Goal: Navigation & Orientation: Find specific page/section

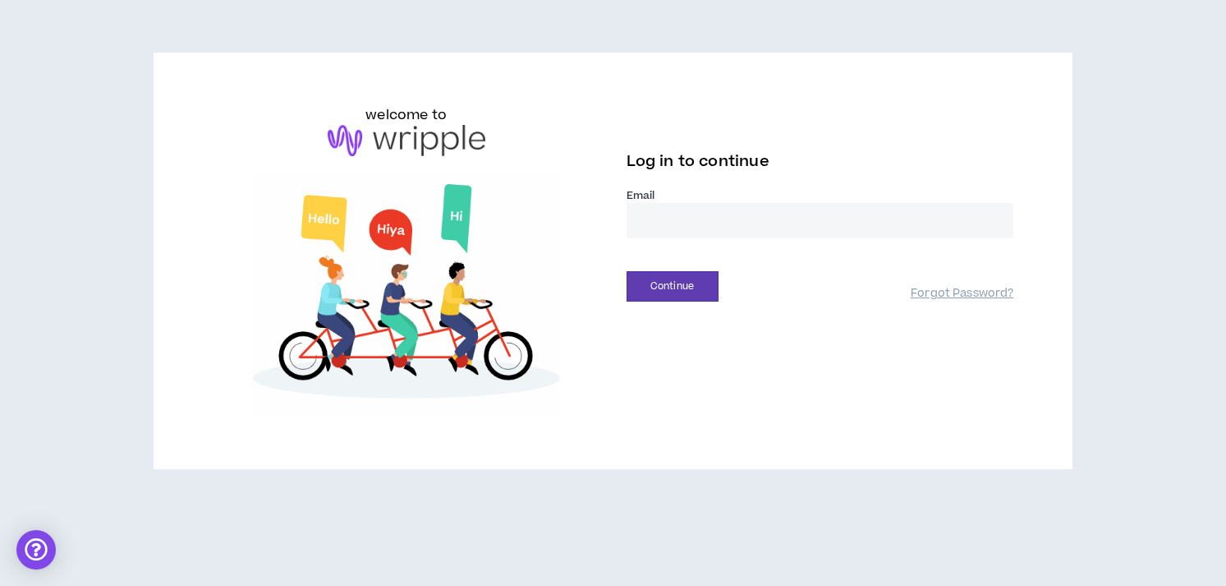
click at [751, 218] on input "email" at bounding box center [821, 220] width 388 height 35
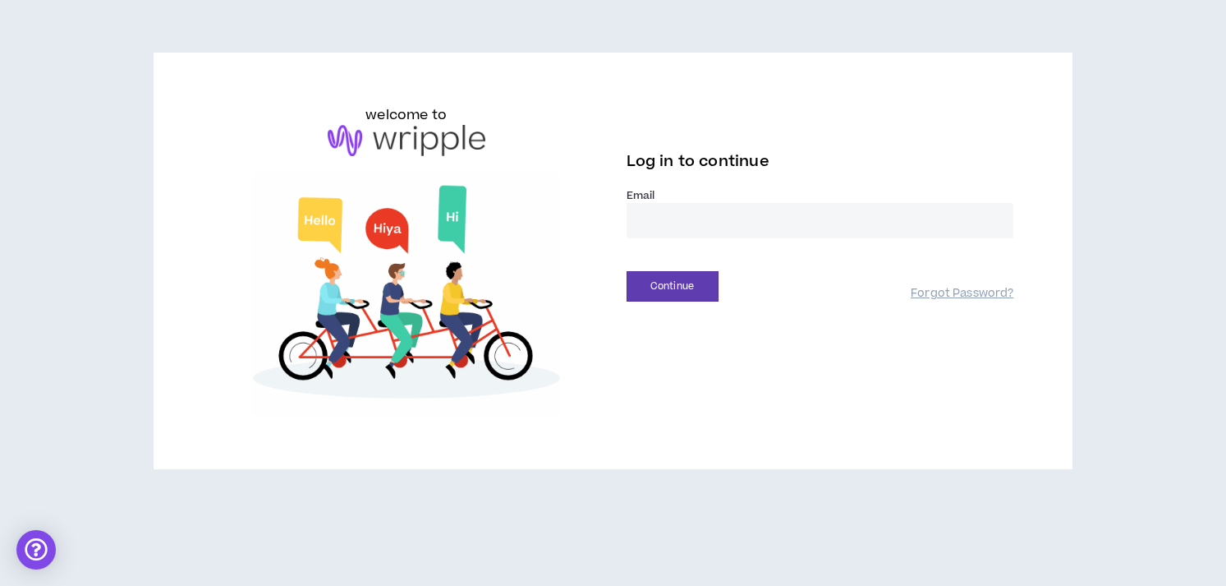
type input "**********"
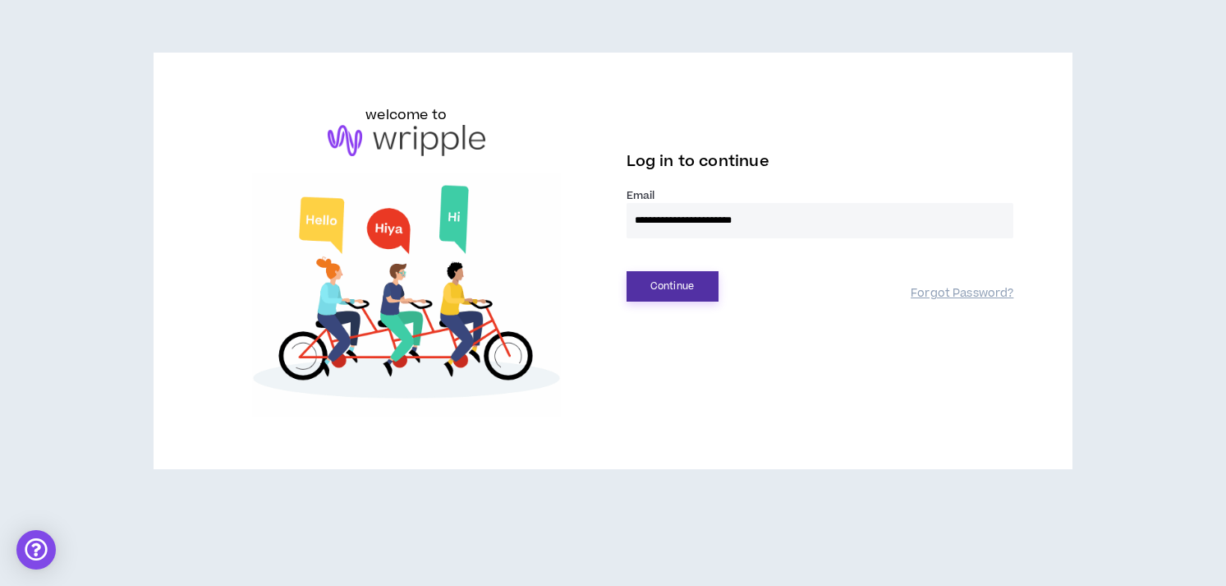
click at [694, 283] on button "Continue" at bounding box center [673, 286] width 92 height 30
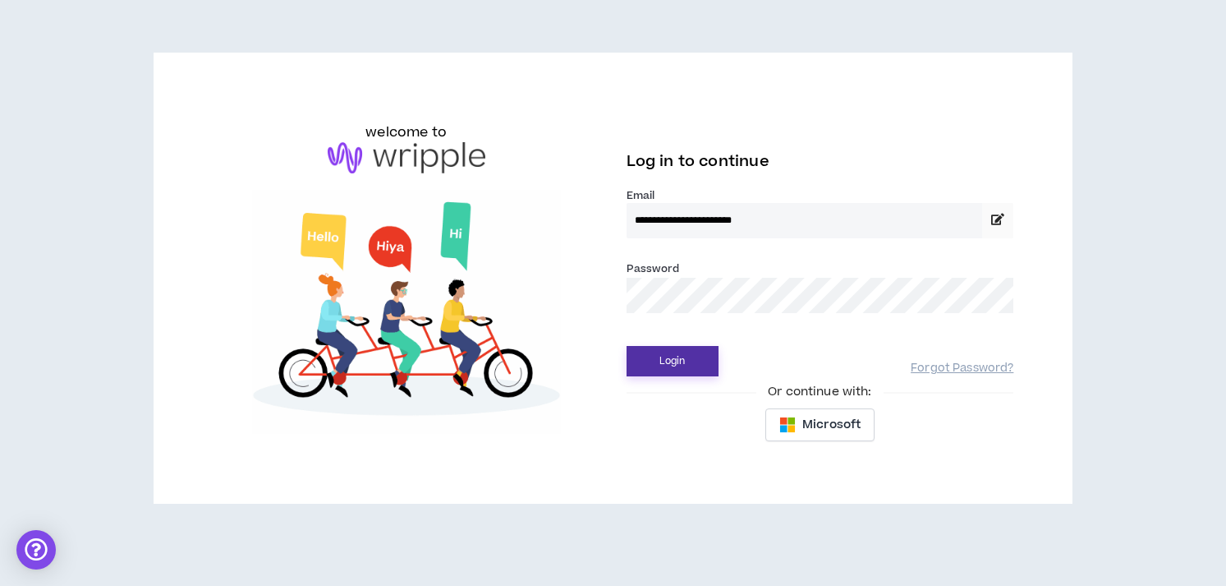
click at [690, 364] on button "Login" at bounding box center [673, 361] width 92 height 30
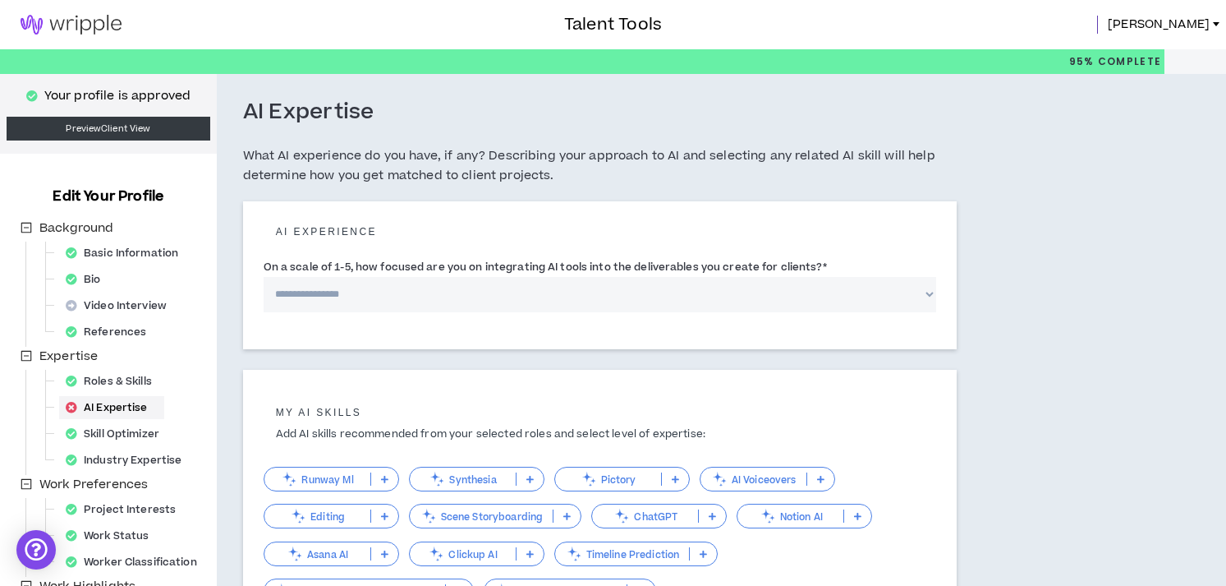
click at [99, 30] on img at bounding box center [71, 25] width 142 height 20
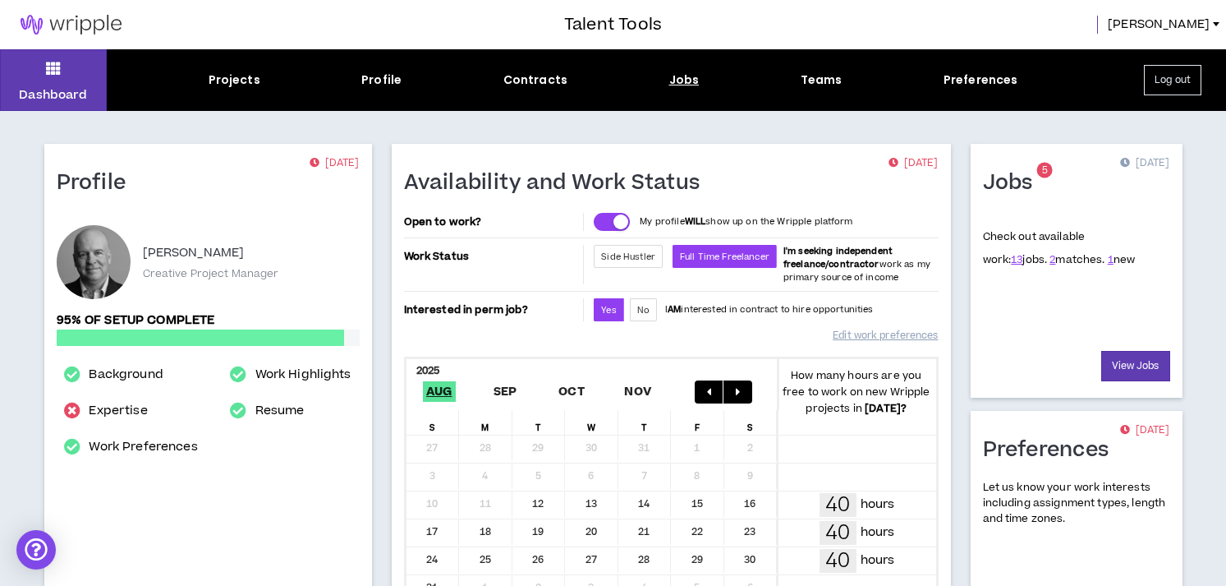
click at [676, 85] on div "Jobs" at bounding box center [684, 79] width 30 height 17
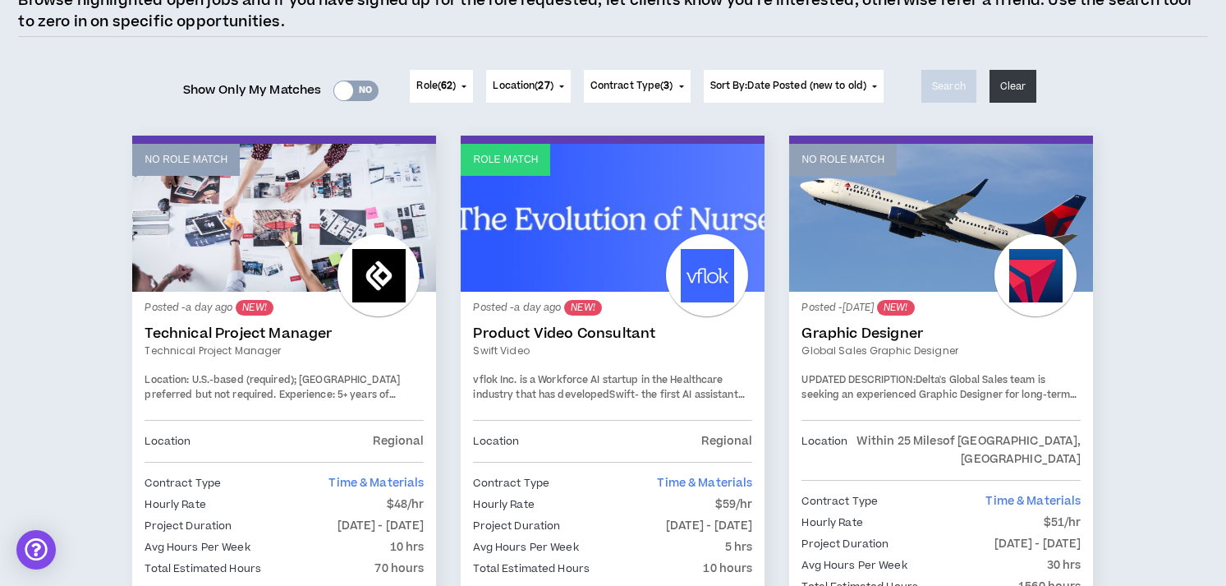
scroll to position [182, 0]
